Goal: Task Accomplishment & Management: Manage account settings

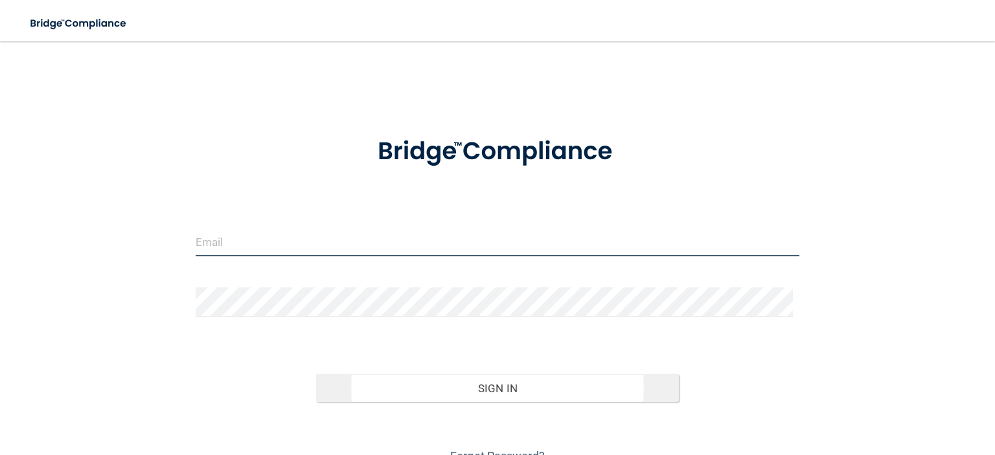
type input "[EMAIL_ADDRESS][DOMAIN_NAME]"
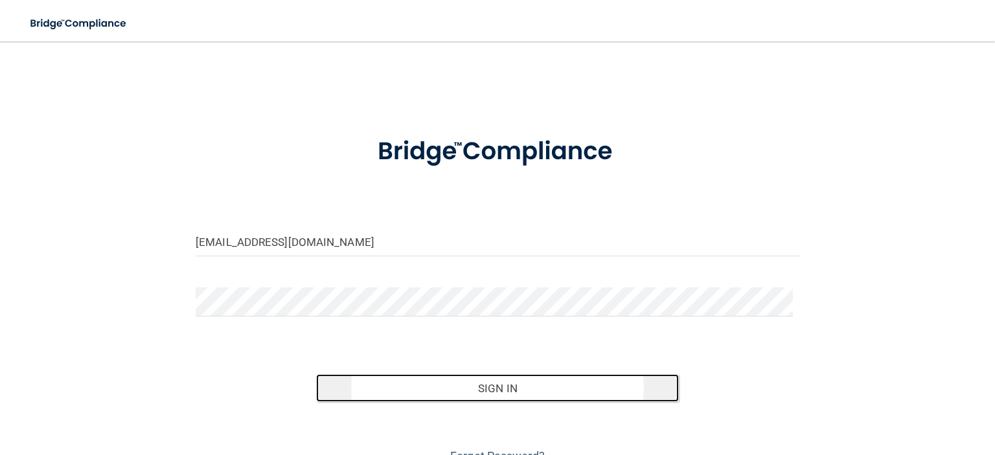
click at [503, 389] on button "Sign In" at bounding box center [497, 388] width 362 height 28
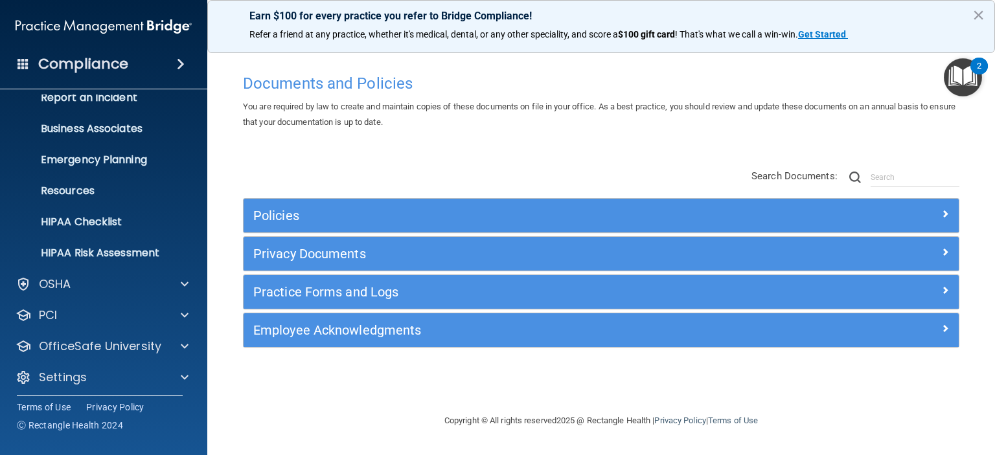
scroll to position [82, 0]
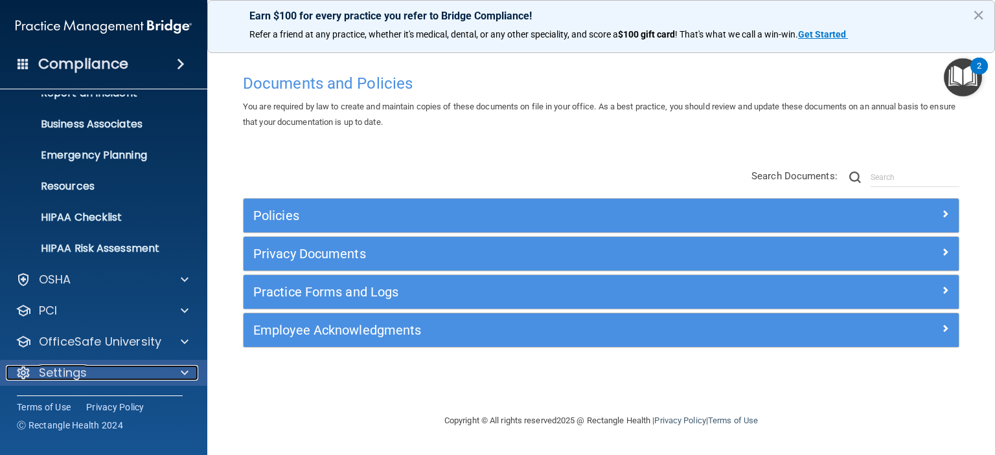
click at [184, 375] on span at bounding box center [185, 373] width 8 height 16
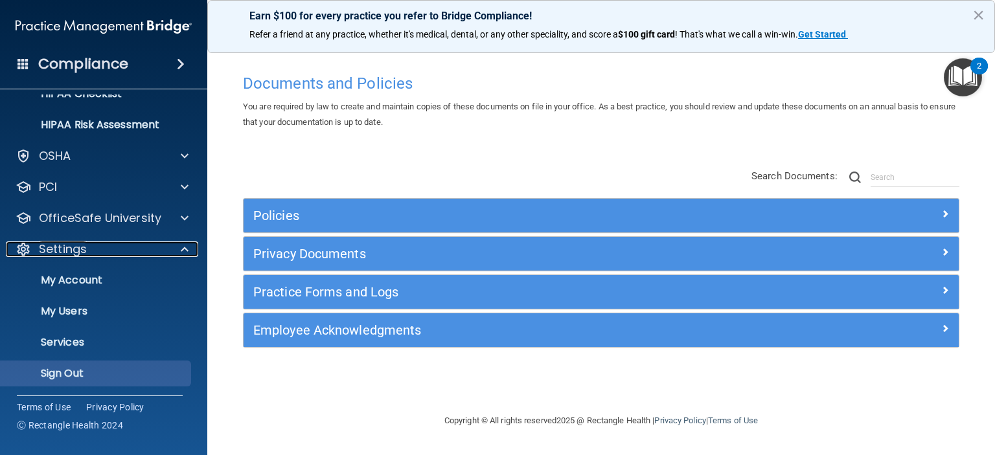
scroll to position [206, 0]
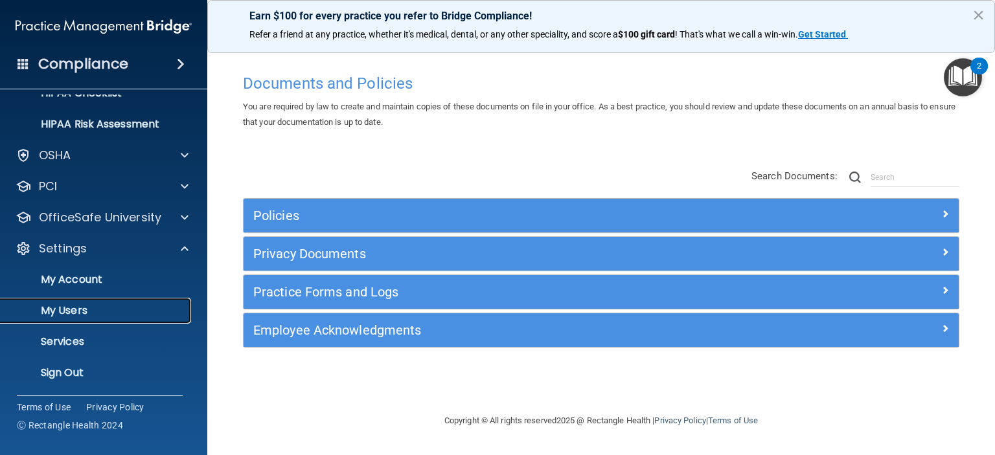
click at [98, 310] on p "My Users" at bounding box center [96, 310] width 177 height 13
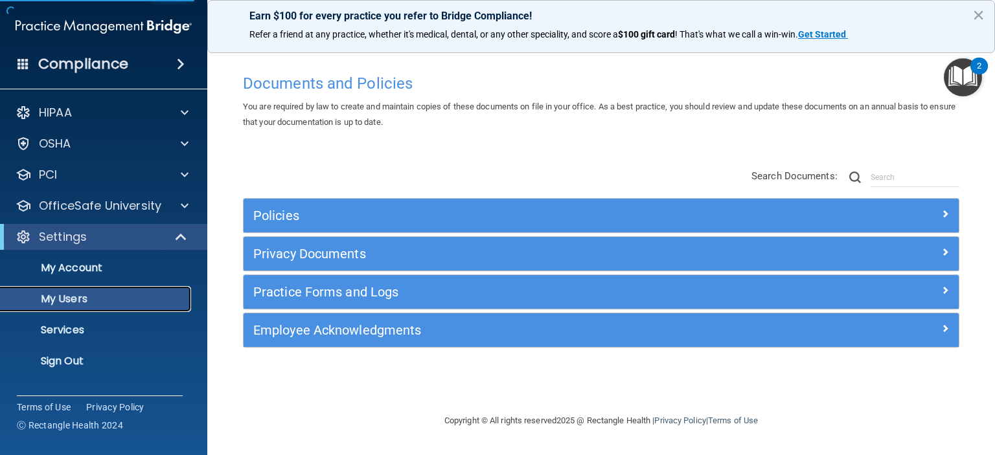
select select "20"
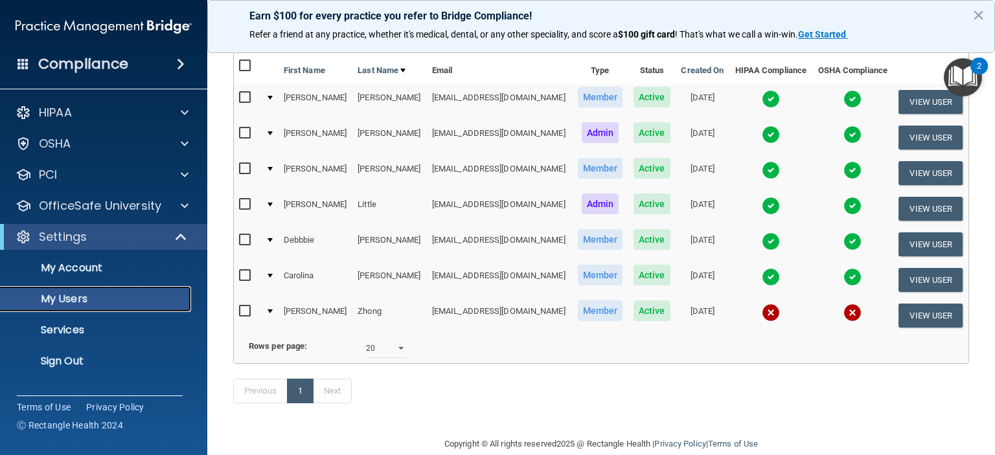
scroll to position [65, 0]
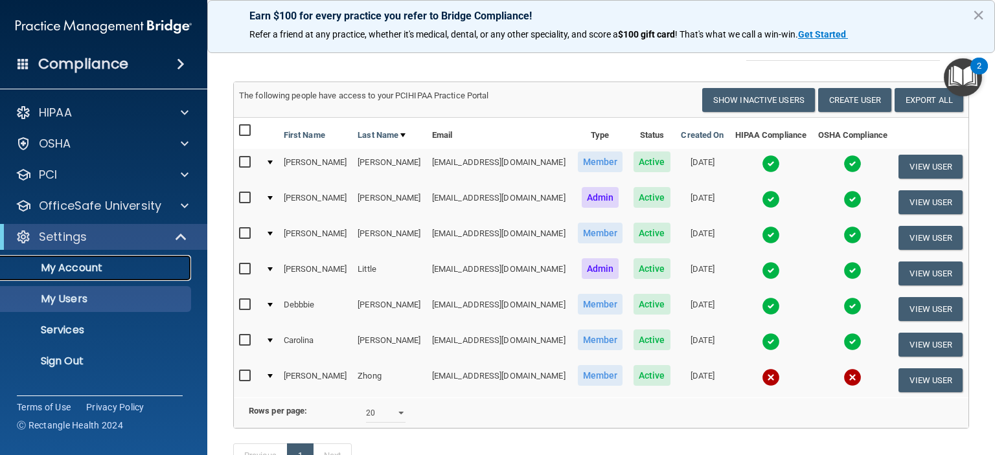
click at [80, 269] on p "My Account" at bounding box center [96, 268] width 177 height 13
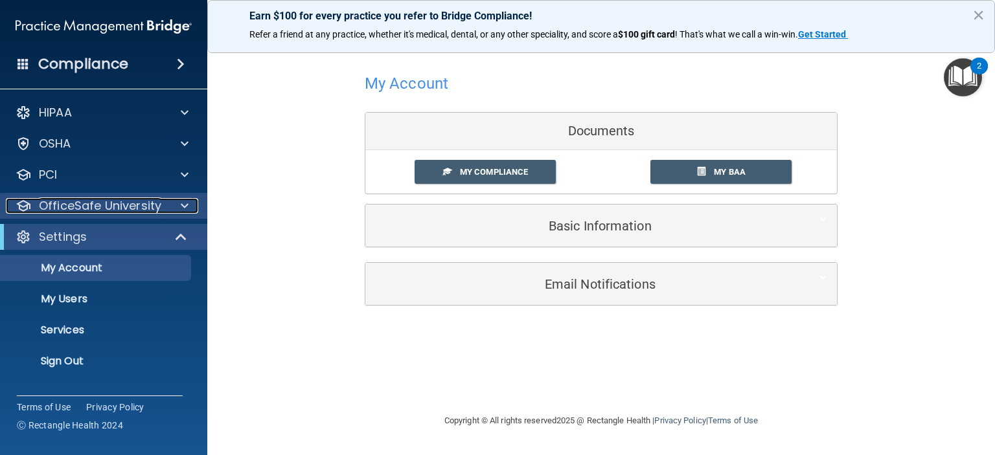
click at [177, 207] on div at bounding box center [182, 206] width 32 height 16
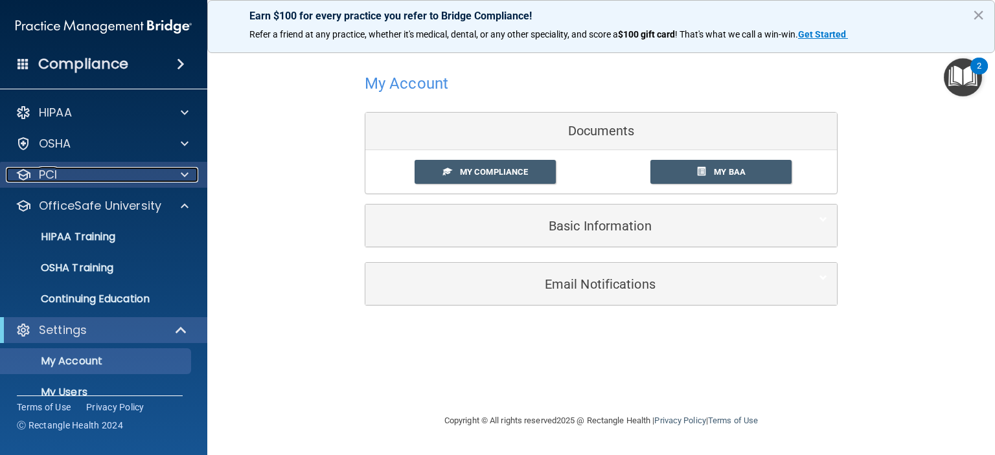
click at [179, 179] on div at bounding box center [182, 175] width 32 height 16
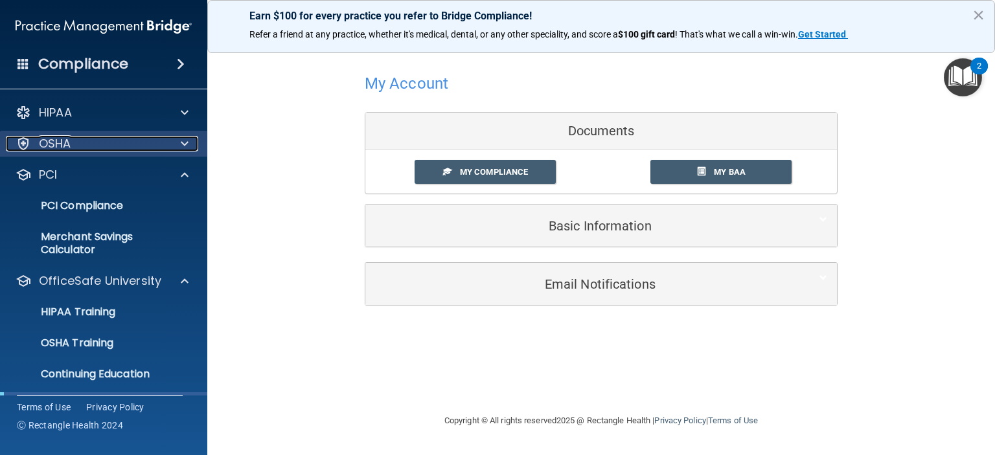
click at [179, 149] on div at bounding box center [182, 144] width 32 height 16
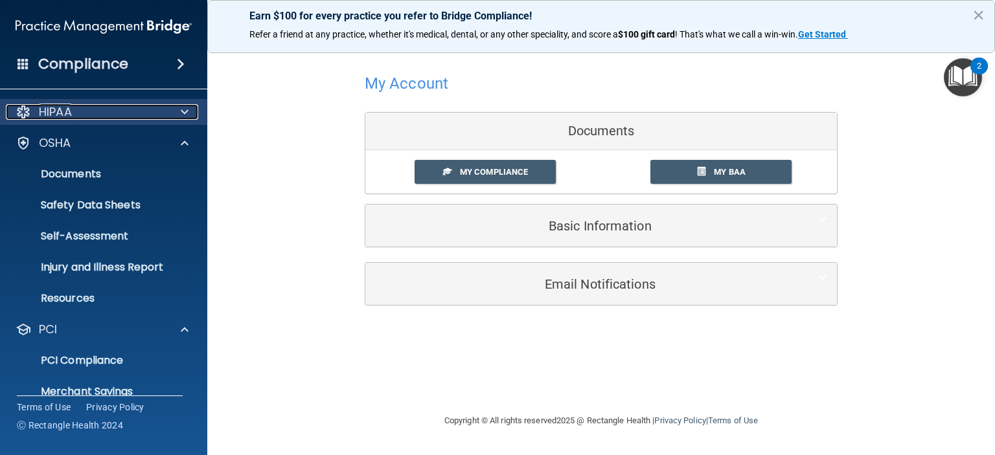
click at [184, 115] on span at bounding box center [185, 112] width 8 height 16
